Goal: Navigation & Orientation: Go to known website

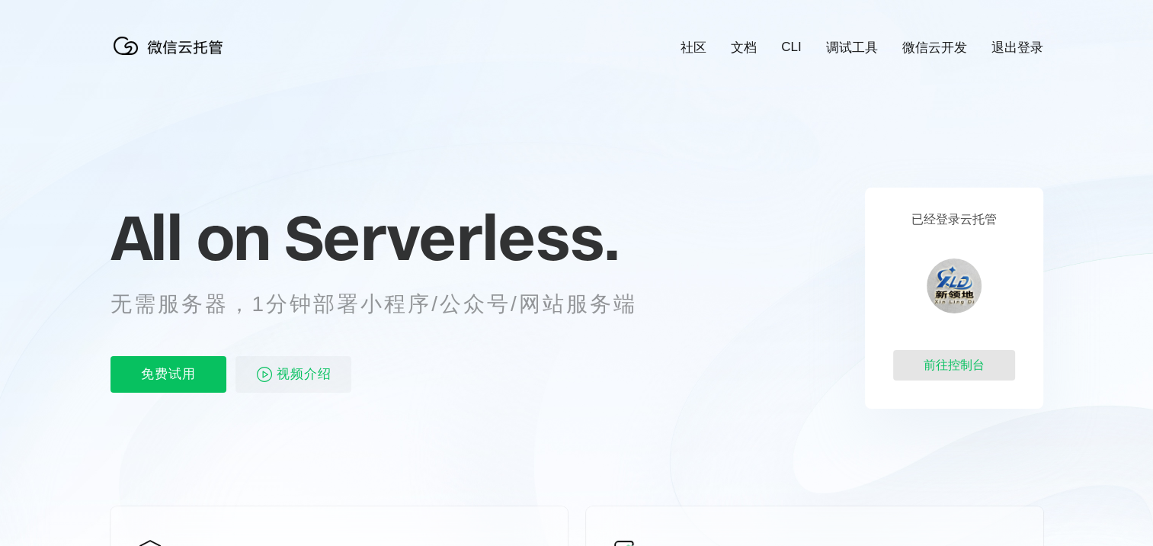
scroll to position [0, 2711]
click at [960, 368] on div "前往控制台" at bounding box center [954, 365] width 122 height 30
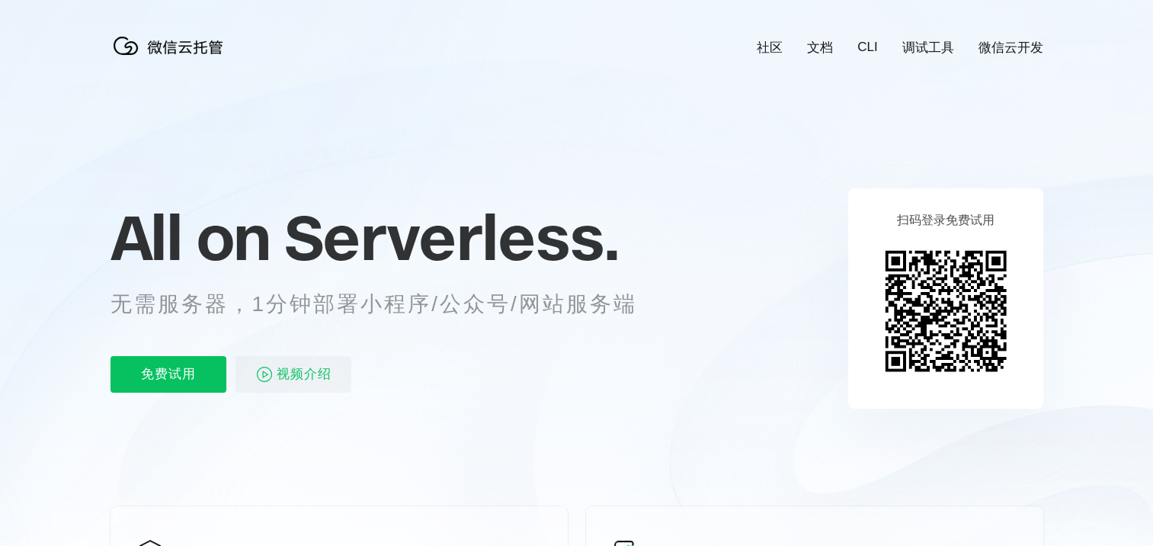
scroll to position [0, 2711]
drag, startPoint x: 643, startPoint y: 127, endPoint x: 571, endPoint y: 62, distance: 97.2
click at [571, 62] on icon at bounding box center [577, 411] width 1464 height 823
drag, startPoint x: 630, startPoint y: 172, endPoint x: 444, endPoint y: 156, distance: 187.5
click at [444, 156] on icon at bounding box center [577, 411] width 1464 height 823
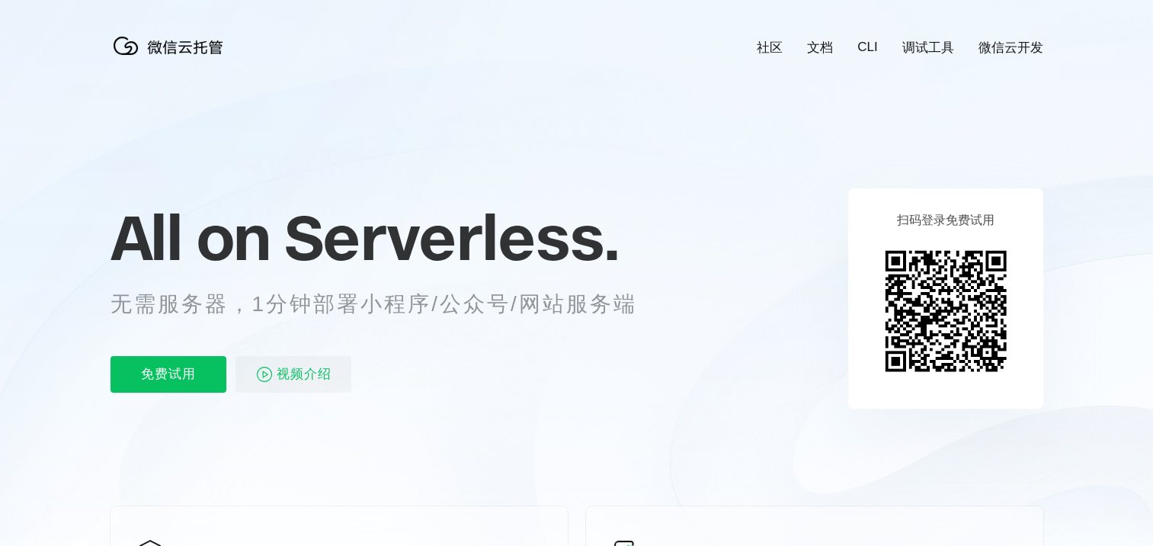
click at [682, 69] on icon at bounding box center [577, 411] width 1464 height 823
click at [737, 177] on icon at bounding box center [577, 411] width 1464 height 823
drag, startPoint x: 737, startPoint y: 127, endPoint x: 579, endPoint y: 95, distance: 161.0
click at [579, 95] on icon at bounding box center [577, 411] width 1464 height 823
